Goal: Task Accomplishment & Management: Use online tool/utility

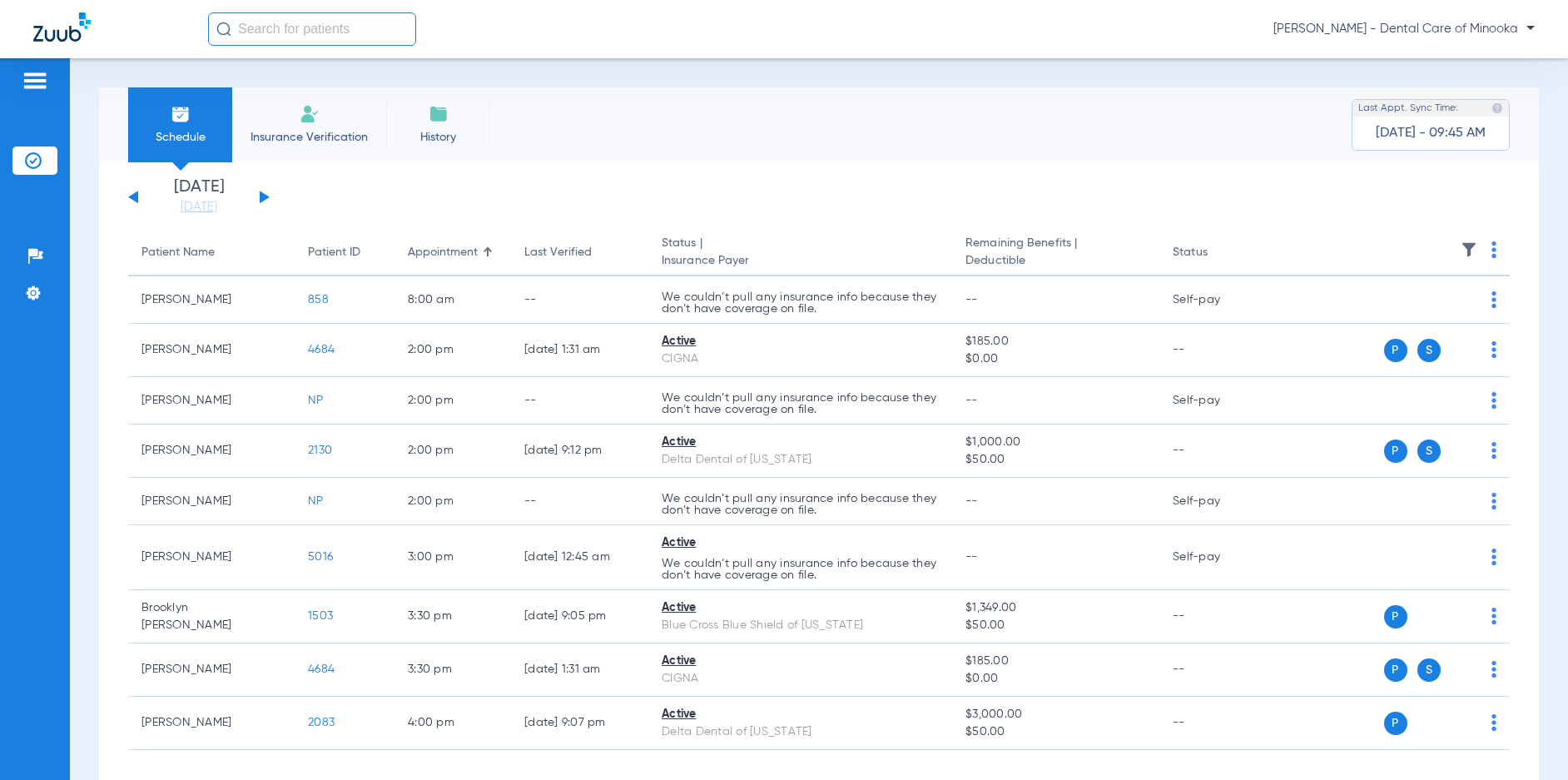
click at [266, 198] on button at bounding box center [265, 197] width 10 height 12
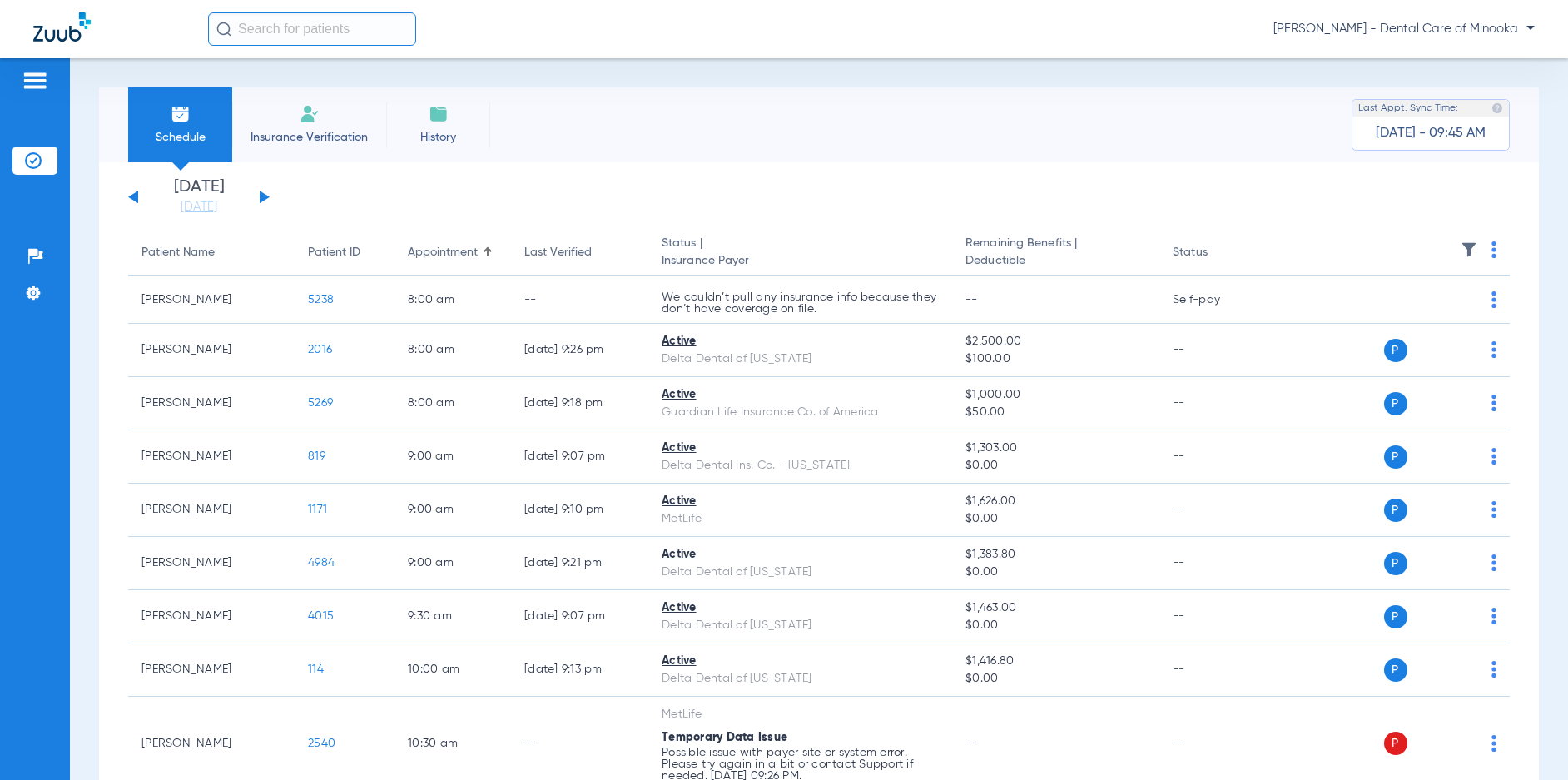
click at [266, 198] on button at bounding box center [265, 197] width 10 height 12
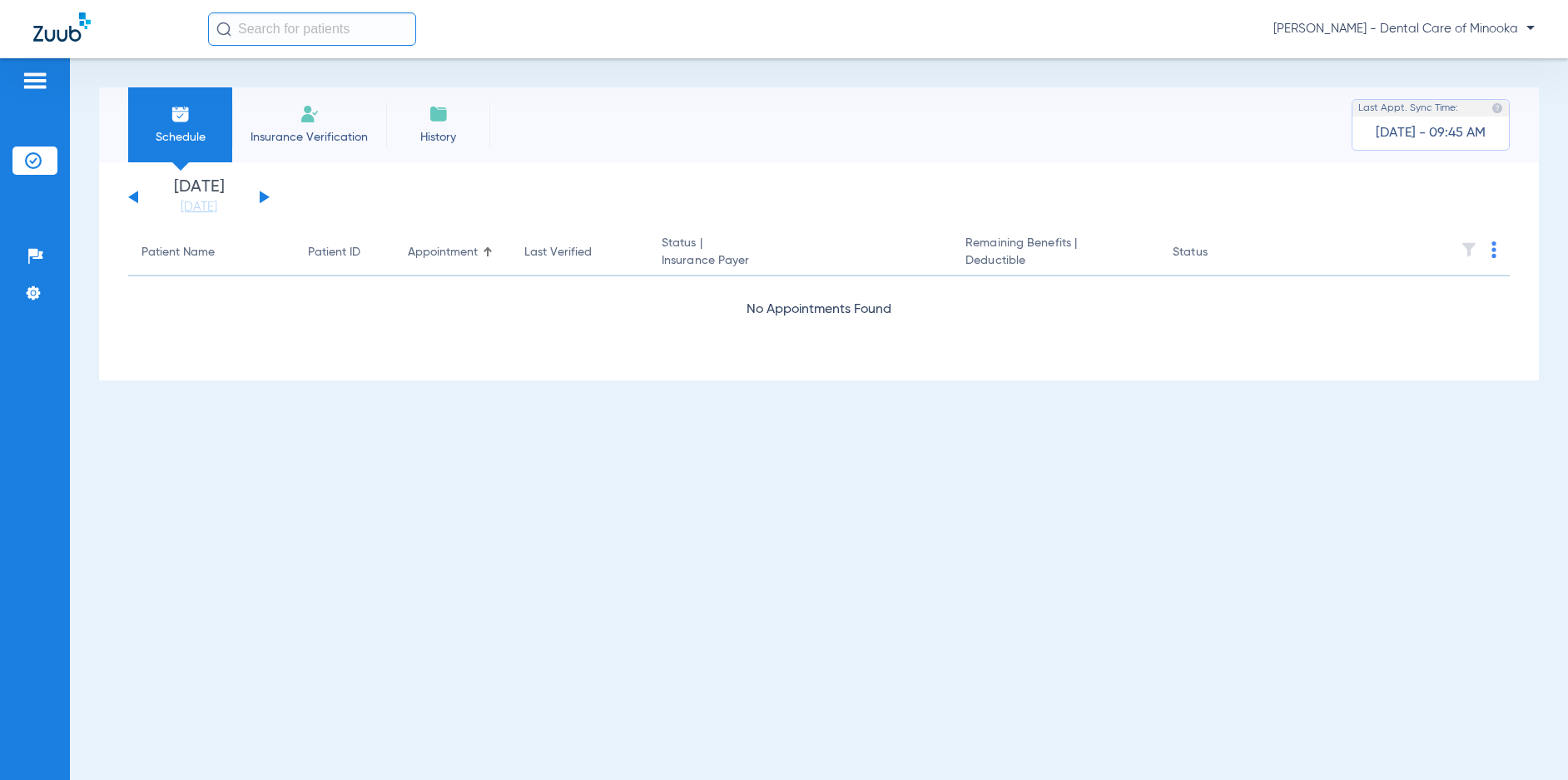
click at [266, 198] on button at bounding box center [265, 197] width 10 height 12
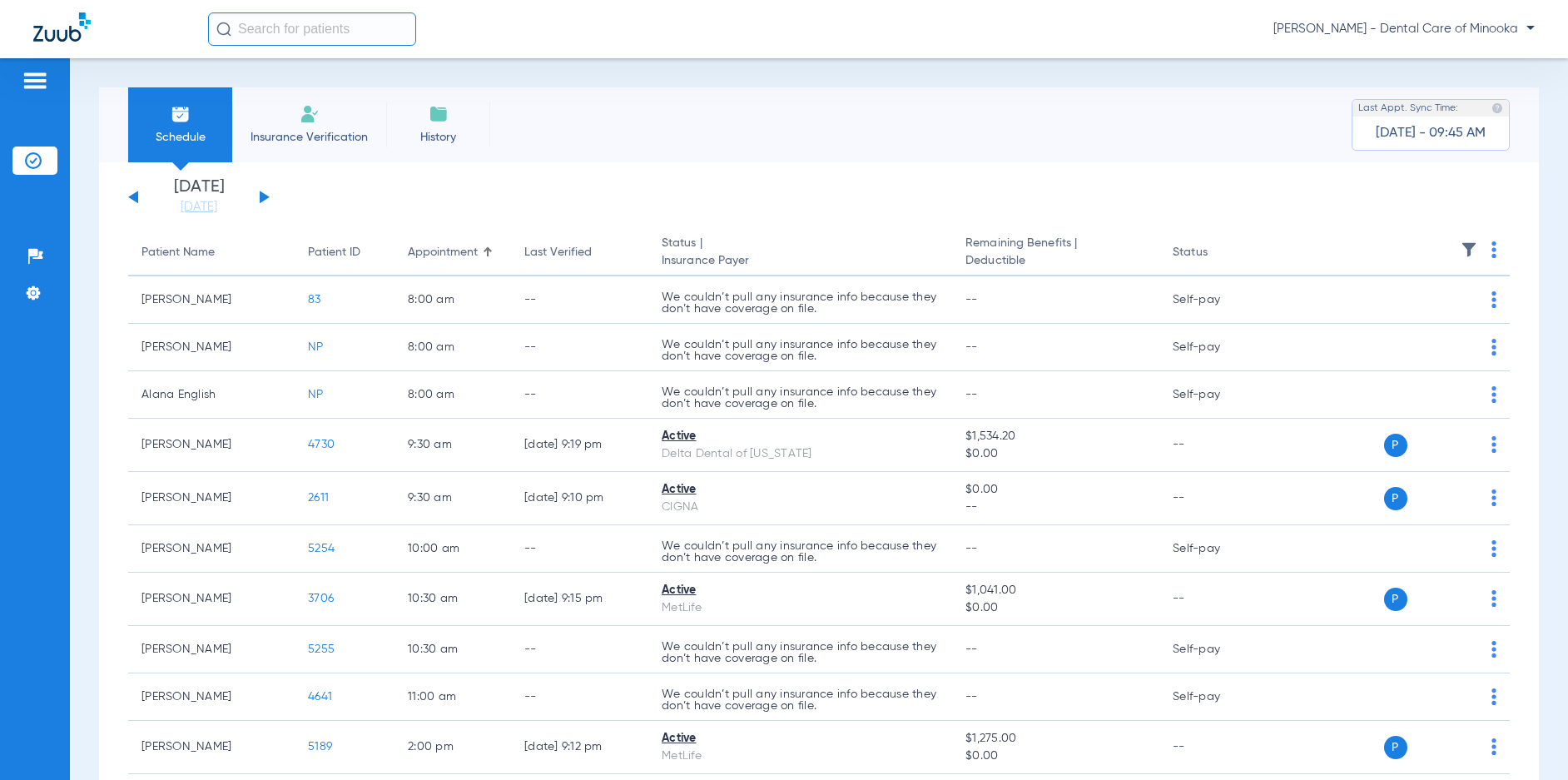
click at [266, 198] on button at bounding box center [265, 197] width 10 height 12
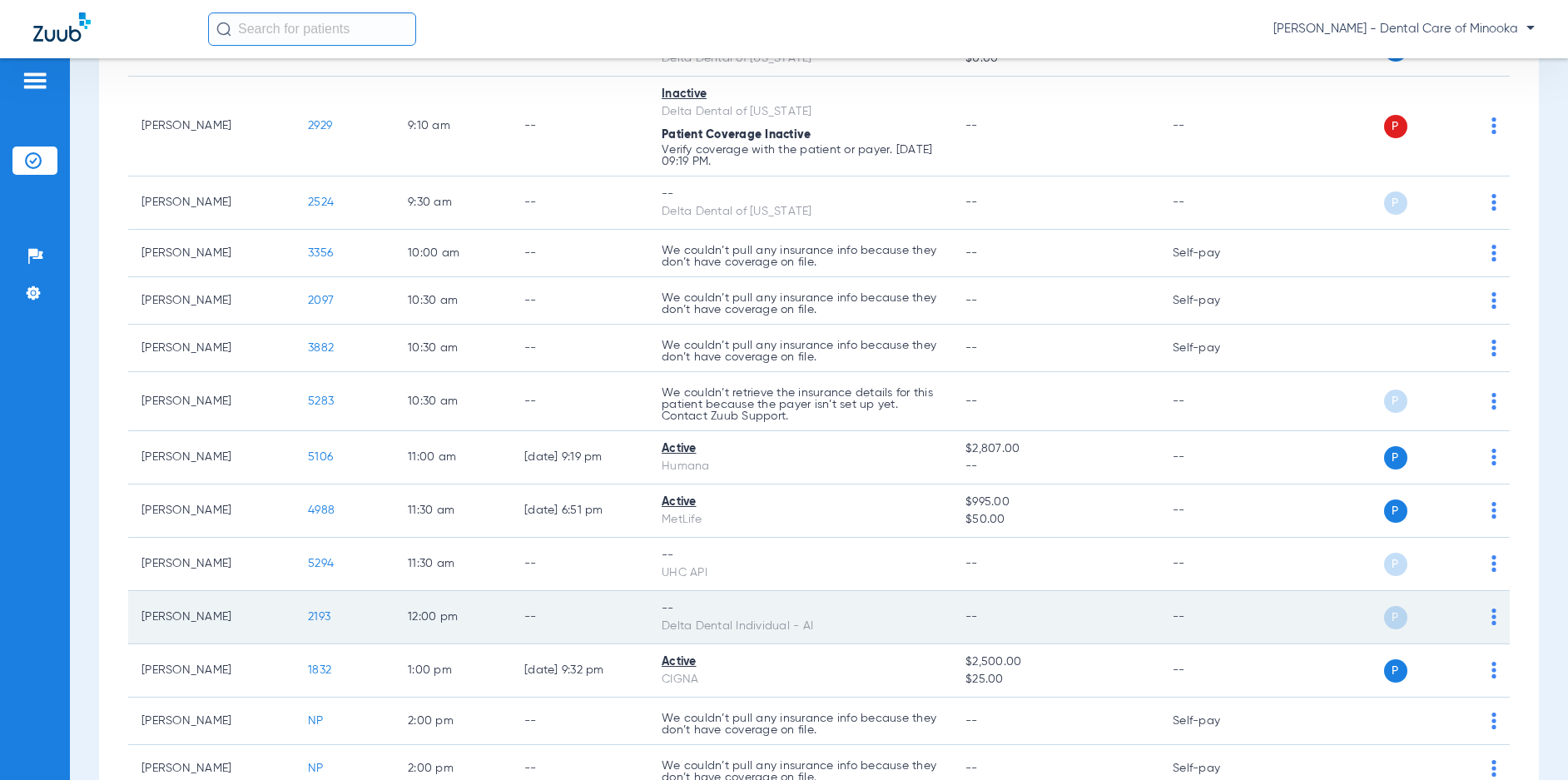
scroll to position [583, 0]
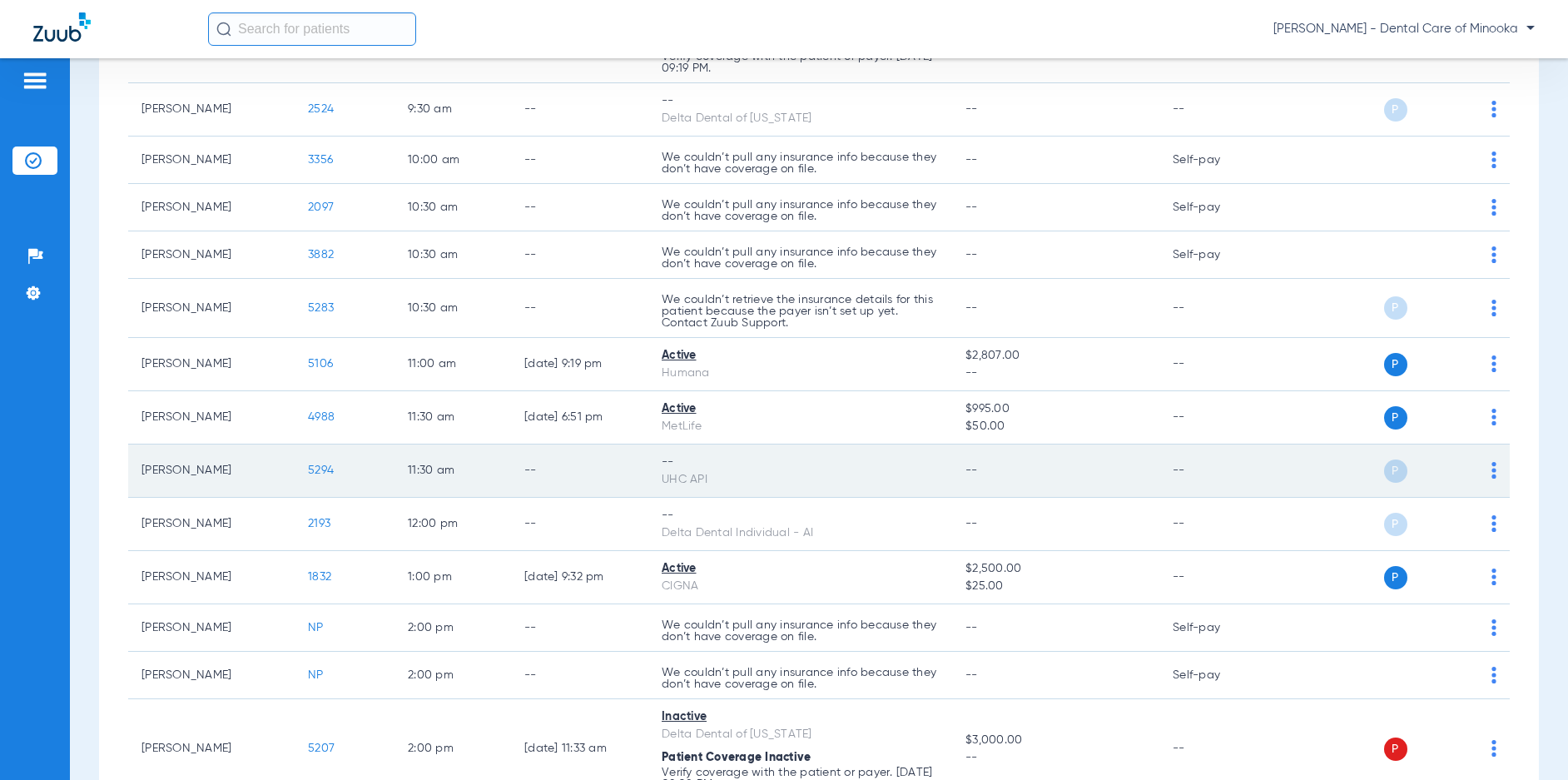
click at [1491, 476] on img at bounding box center [1493, 470] width 5 height 16
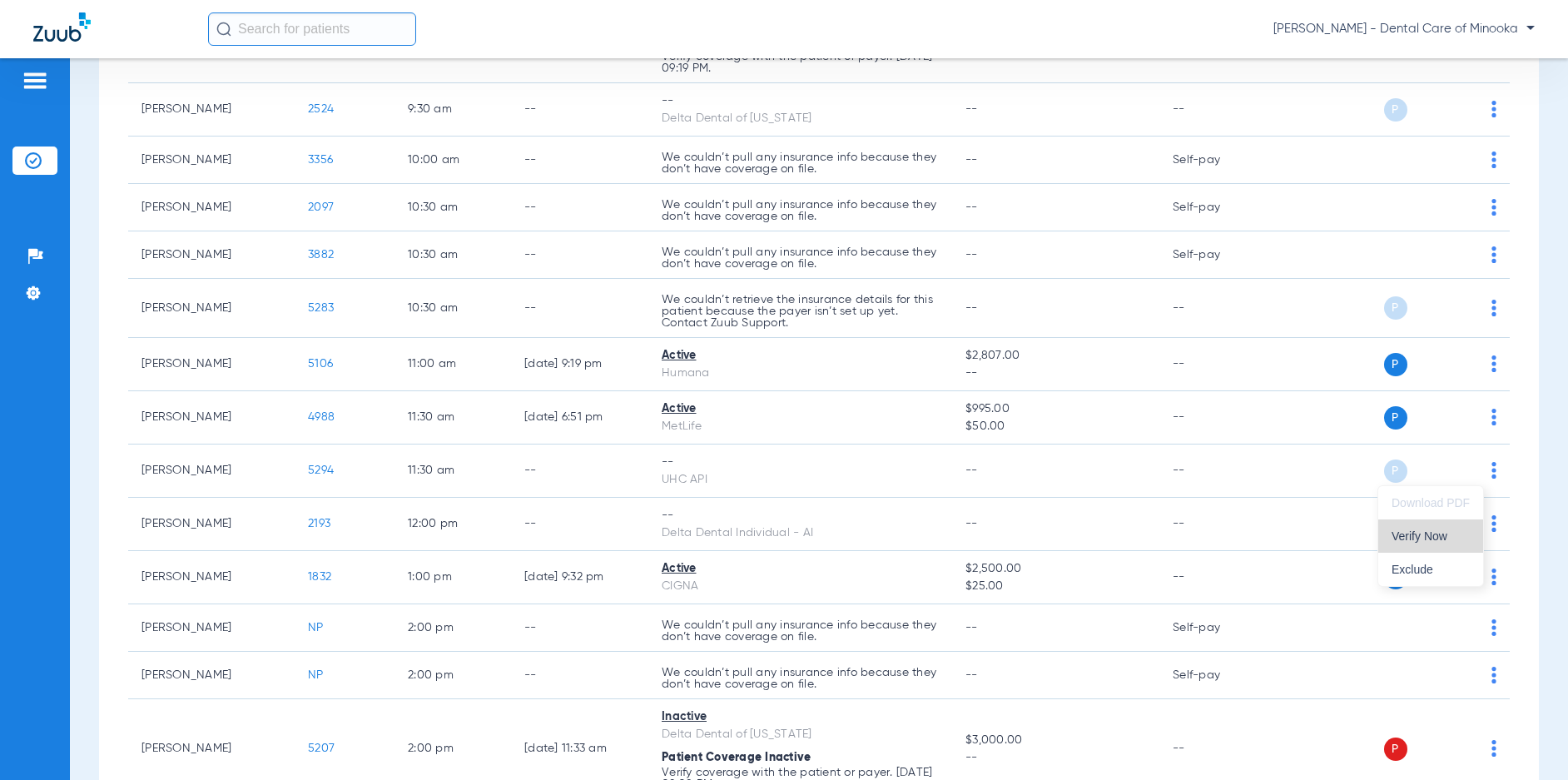
click at [1449, 529] on button "Verify Now" at bounding box center [1430, 536] width 105 height 34
